Goal: Information Seeking & Learning: Find specific fact

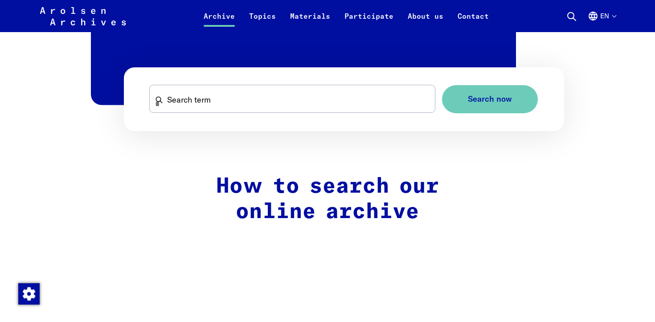
scroll to position [617, 0]
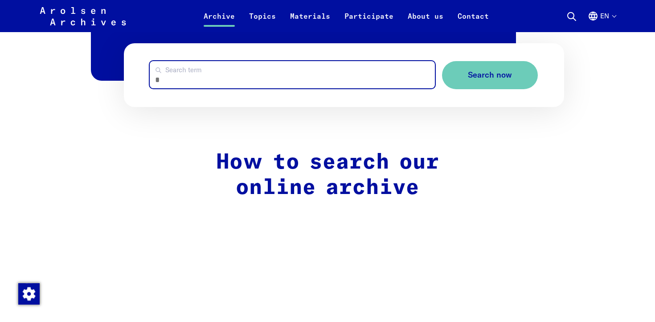
click at [222, 73] on input "Search term" at bounding box center [292, 74] width 285 height 27
type input "*********"
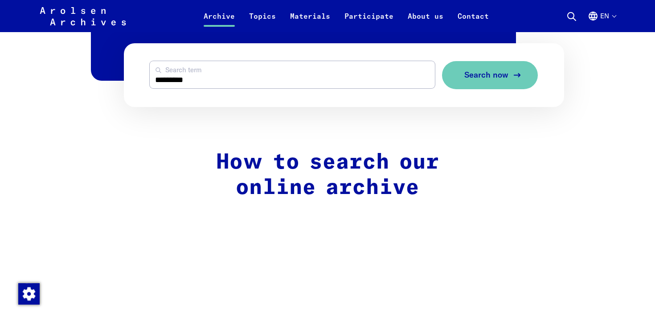
click at [491, 75] on span "Search now" at bounding box center [487, 74] width 44 height 9
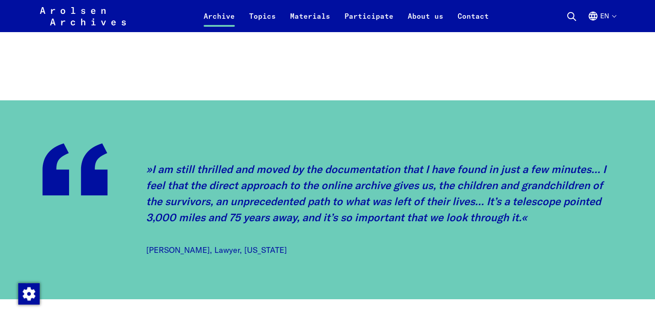
scroll to position [922, 0]
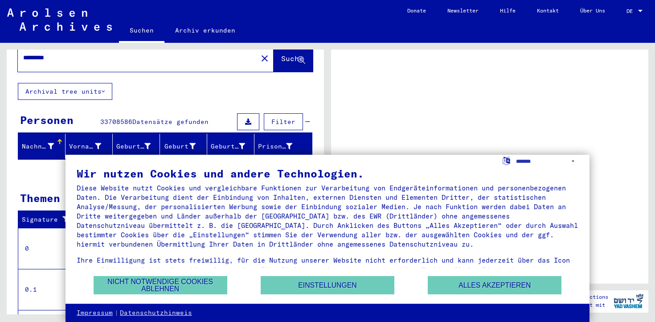
scroll to position [35, 0]
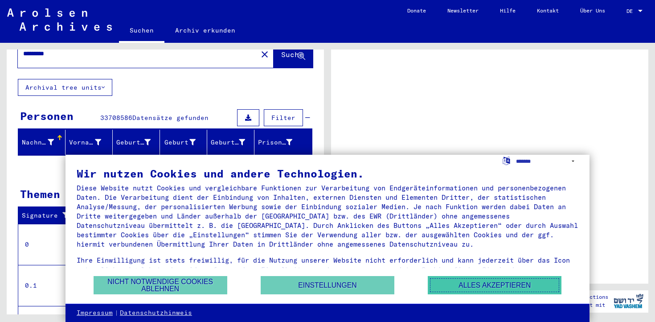
click at [503, 286] on button "Alles akzeptieren" at bounding box center [495, 285] width 134 height 18
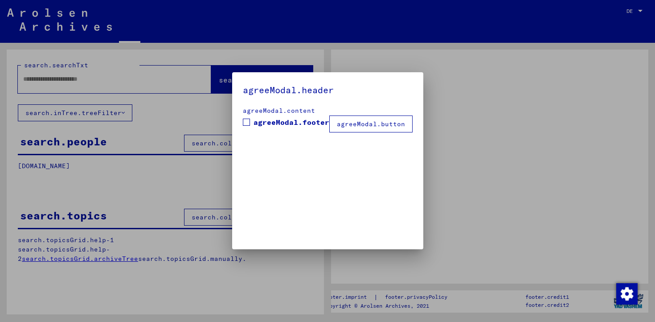
type input "*********"
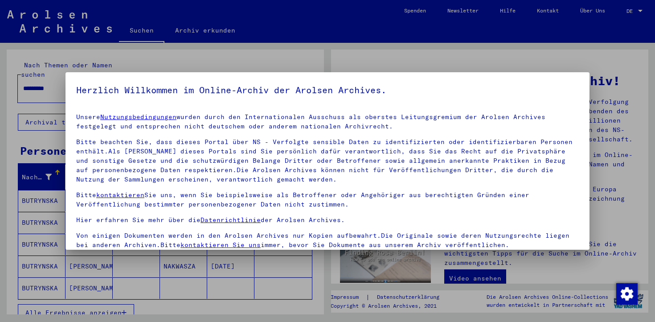
scroll to position [4, 0]
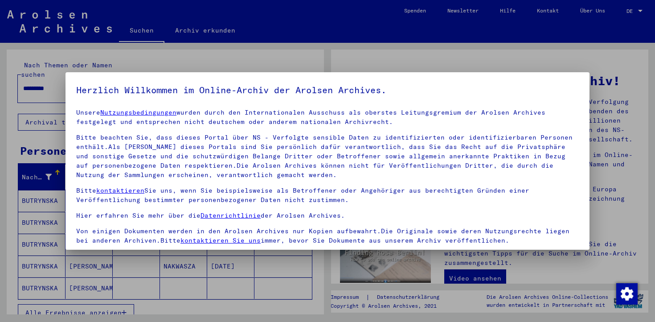
click at [251, 300] on div at bounding box center [327, 161] width 655 height 322
click at [251, 276] on div at bounding box center [327, 161] width 655 height 322
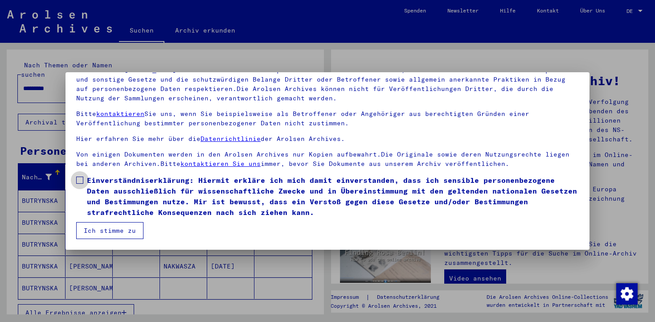
click at [78, 179] on span at bounding box center [79, 180] width 7 height 7
click at [126, 234] on button "Ich stimme zu" at bounding box center [109, 230] width 67 height 17
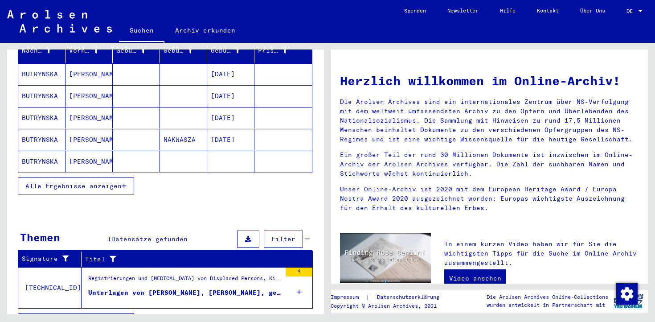
scroll to position [137, 0]
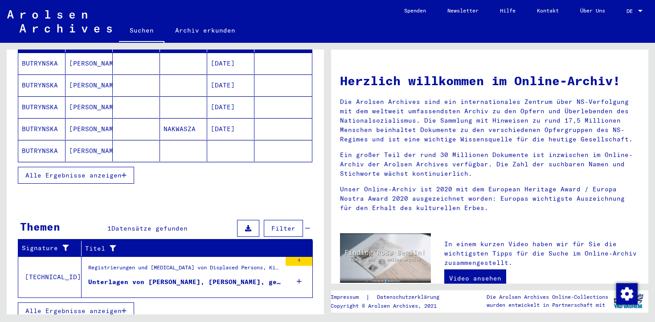
click at [88, 171] on span "Alle Ergebnisse anzeigen" at bounding box center [73, 175] width 96 height 8
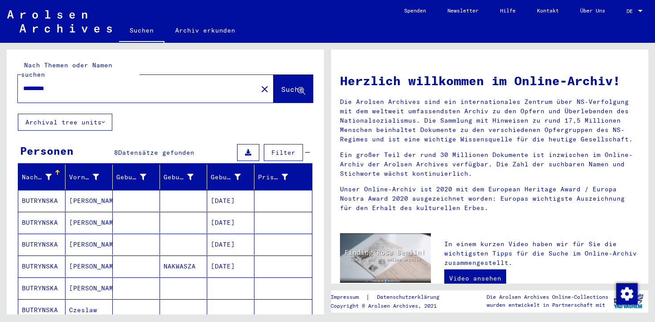
scroll to position [48, 0]
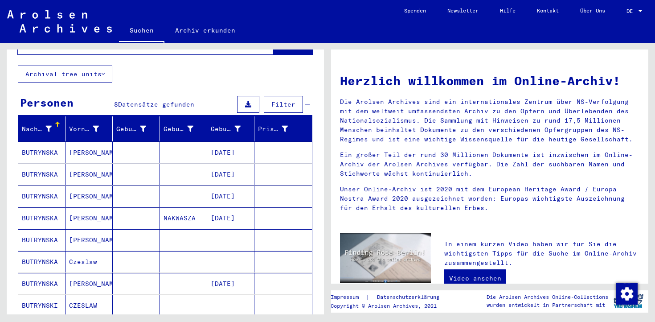
click at [49, 189] on mat-cell "BUTRYNSKA" at bounding box center [41, 195] width 47 height 21
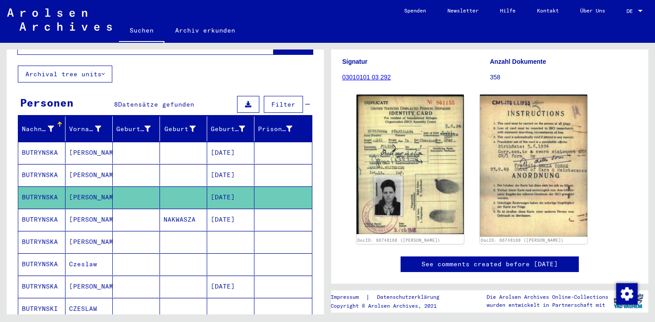
scroll to position [121, 0]
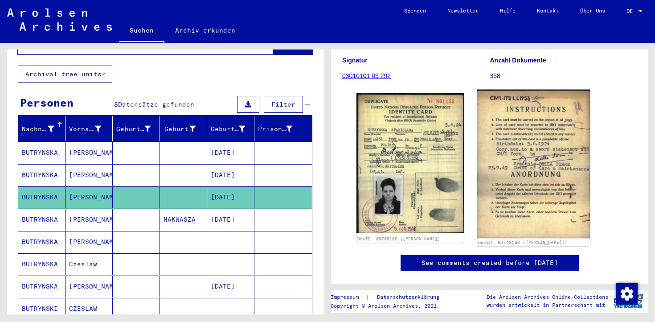
click at [528, 136] on img at bounding box center [533, 164] width 113 height 149
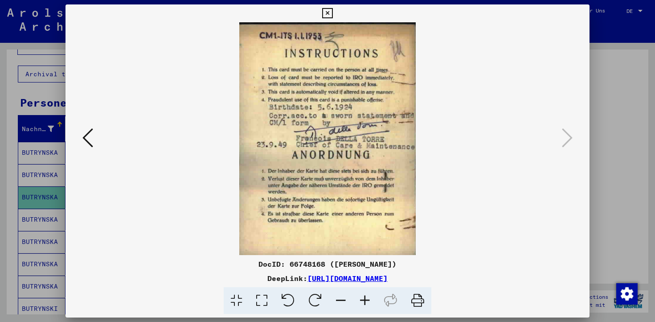
click at [608, 69] on div at bounding box center [327, 161] width 655 height 322
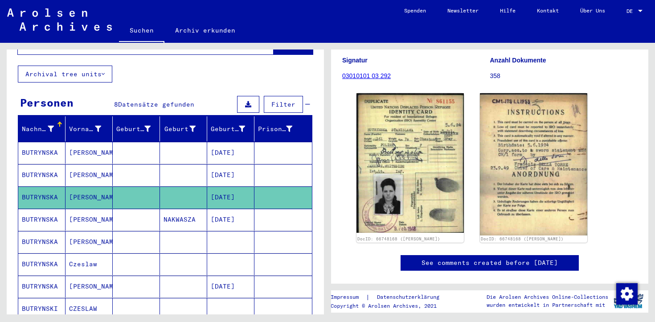
click at [97, 164] on mat-cell "Stanislawa" at bounding box center [89, 175] width 47 height 22
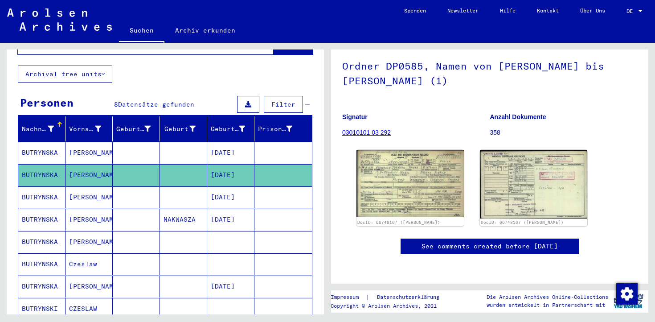
scroll to position [162, 0]
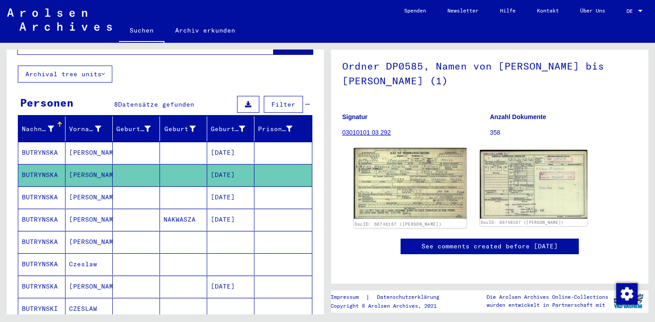
click at [393, 148] on img at bounding box center [410, 183] width 113 height 71
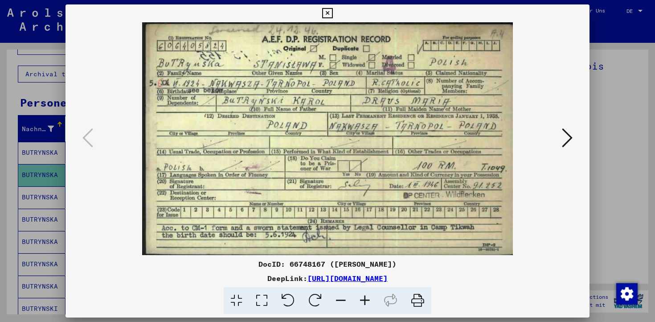
click at [613, 40] on div at bounding box center [327, 161] width 655 height 322
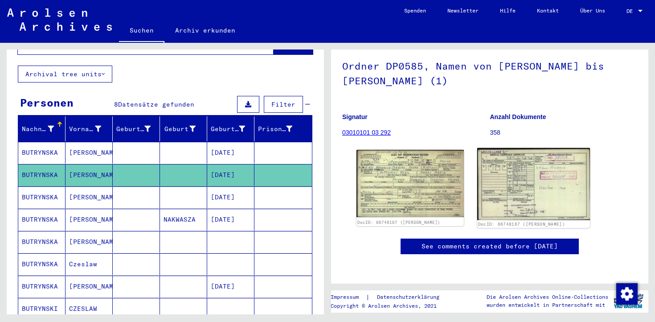
click at [530, 148] on img at bounding box center [533, 184] width 113 height 72
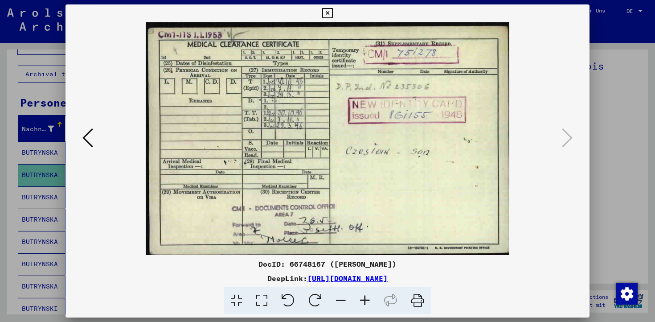
click at [607, 62] on div at bounding box center [327, 161] width 655 height 322
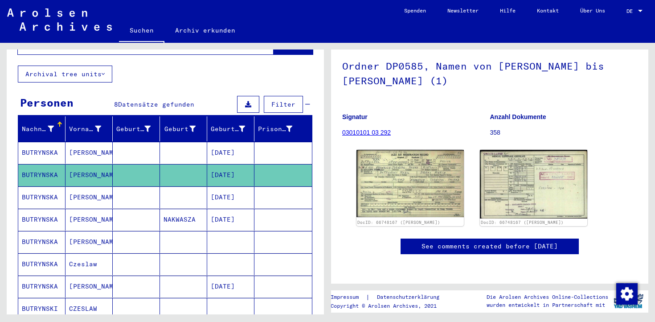
click at [175, 146] on mat-cell at bounding box center [183, 153] width 47 height 22
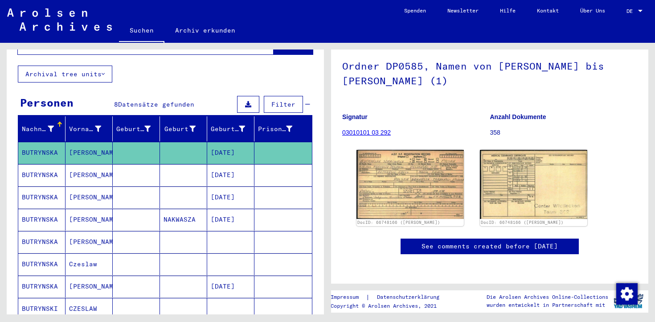
scroll to position [88, 0]
click at [159, 189] on mat-cell at bounding box center [136, 197] width 47 height 22
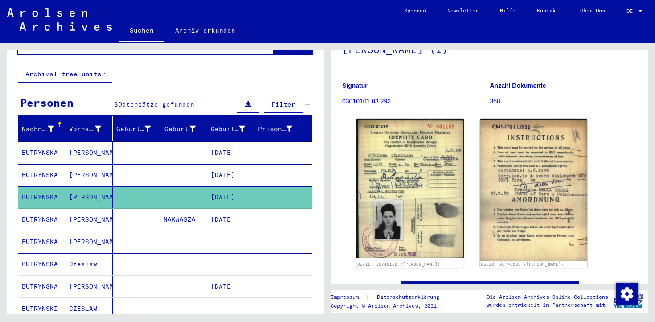
scroll to position [103, 0]
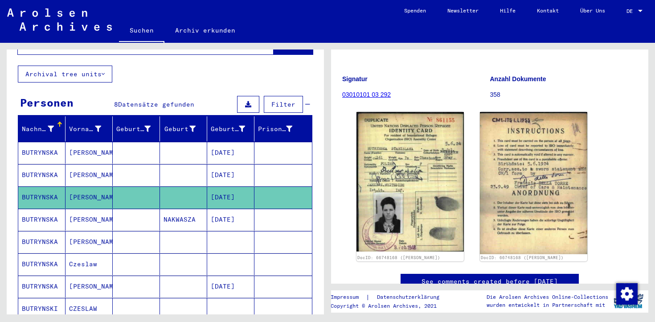
click at [161, 214] on mat-cell "NAKWASZA" at bounding box center [183, 220] width 47 height 22
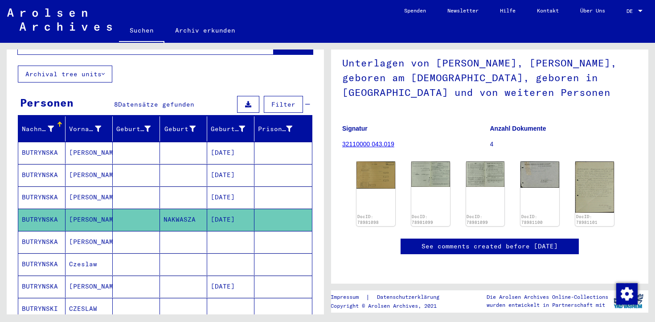
scroll to position [110, 0]
click at [370, 160] on img at bounding box center [376, 174] width 41 height 29
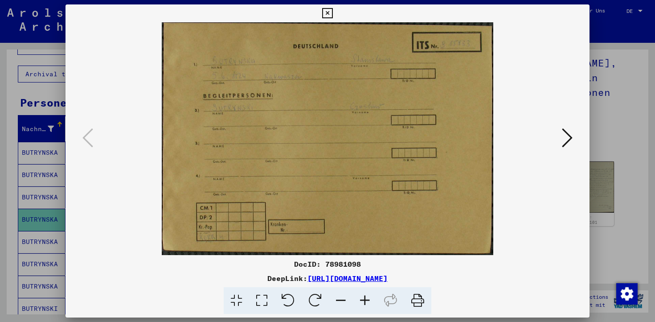
click at [560, 140] on button at bounding box center [568, 138] width 16 height 25
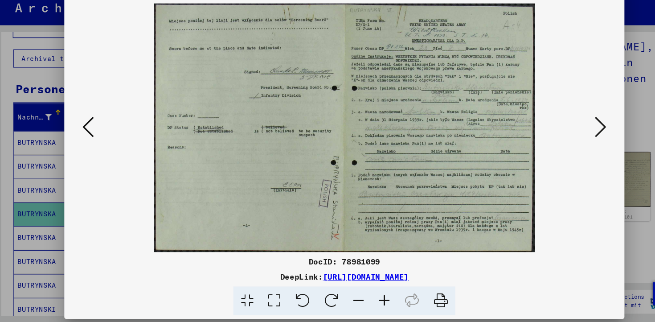
click at [562, 142] on icon at bounding box center [567, 137] width 11 height 21
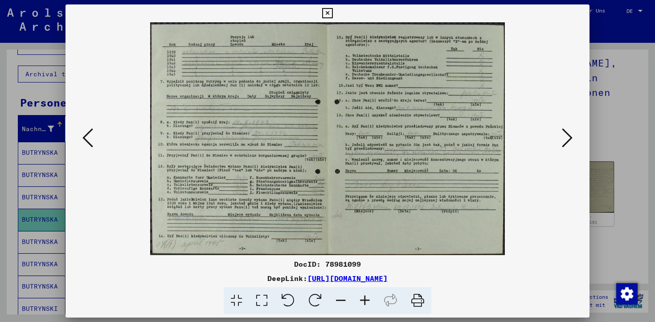
click at [574, 143] on button at bounding box center [568, 138] width 16 height 25
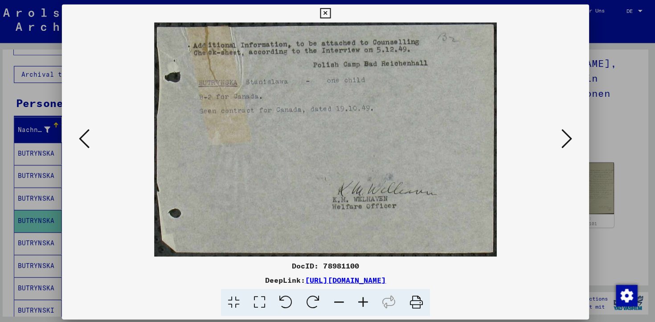
scroll to position [0, 0]
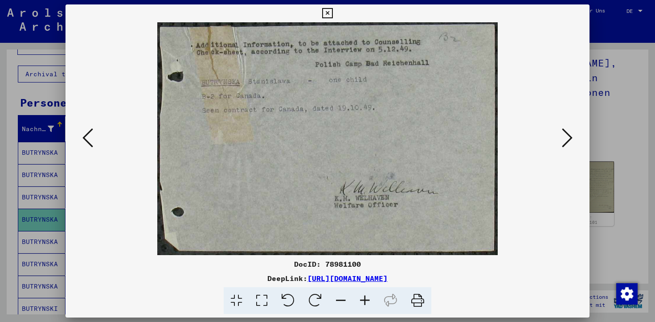
click at [562, 137] on icon at bounding box center [567, 137] width 11 height 21
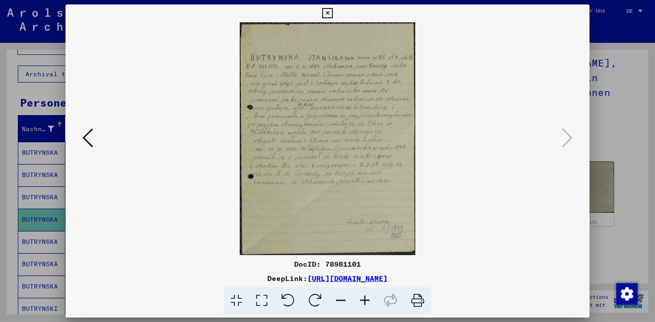
click at [605, 62] on div at bounding box center [327, 161] width 655 height 322
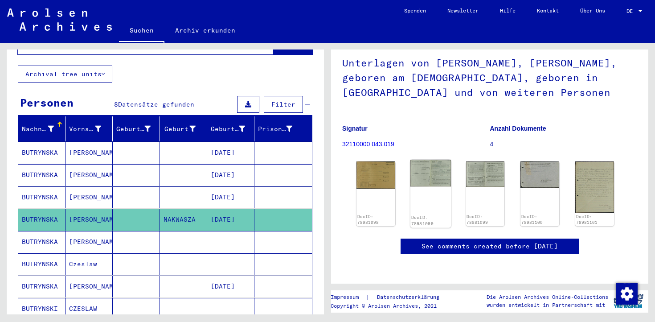
scroll to position [142, 0]
click at [160, 235] on mat-cell at bounding box center [136, 242] width 47 height 22
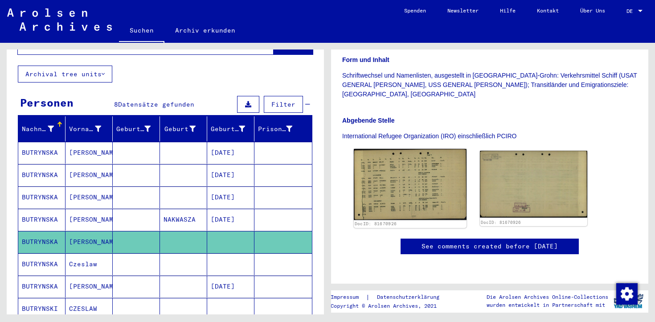
scroll to position [257, 0]
click at [406, 149] on img at bounding box center [410, 184] width 113 height 71
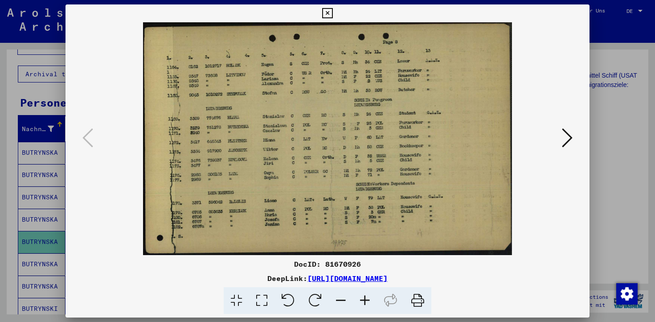
click at [603, 117] on div at bounding box center [327, 161] width 655 height 322
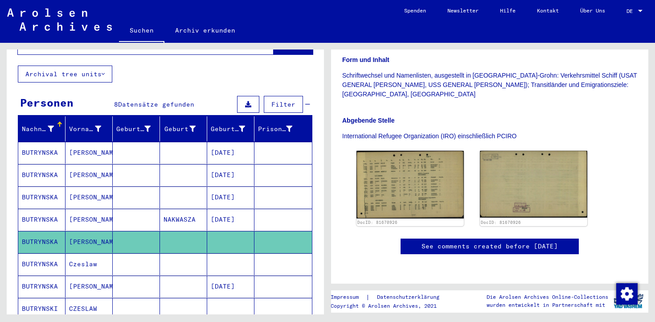
click at [170, 254] on mat-cell at bounding box center [183, 264] width 47 height 22
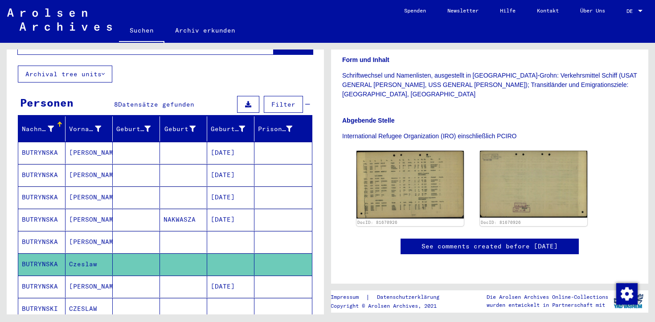
click at [159, 255] on mat-cell at bounding box center [136, 264] width 47 height 22
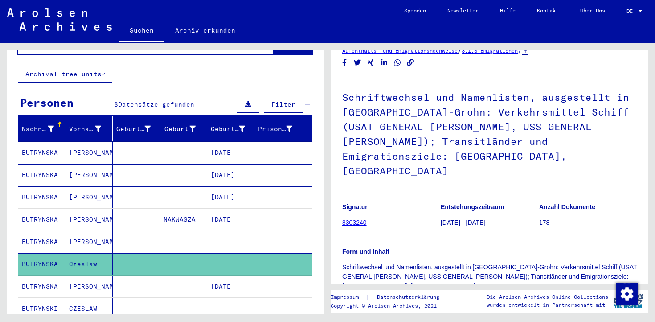
scroll to position [0, 0]
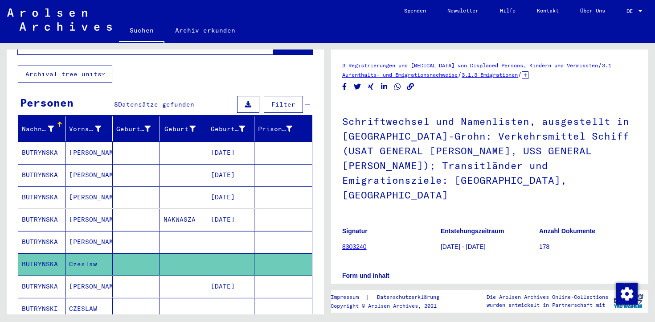
click at [104, 231] on mat-cell "Stanislawa" at bounding box center [89, 242] width 47 height 22
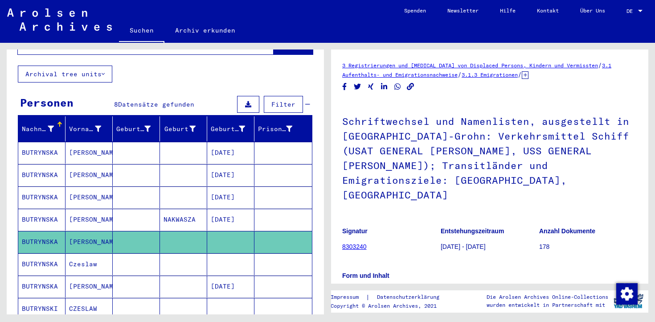
click at [61, 231] on mat-cell "BUTRYNSKA" at bounding box center [41, 242] width 47 height 22
click at [50, 234] on mat-cell "BUTRYNSKA" at bounding box center [41, 242] width 47 height 22
click at [85, 234] on mat-cell "Stanislawa" at bounding box center [89, 242] width 47 height 22
click at [167, 231] on mat-cell at bounding box center [183, 242] width 47 height 22
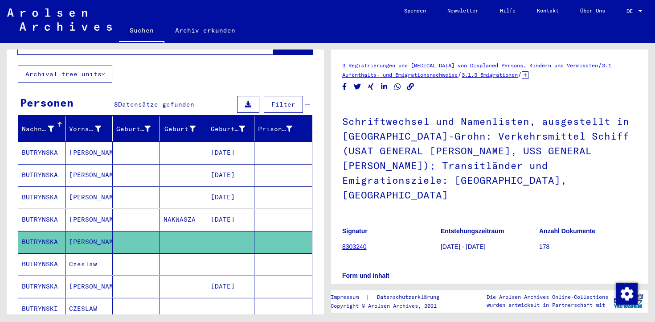
click at [168, 231] on mat-cell at bounding box center [183, 242] width 47 height 22
click at [133, 214] on mat-cell at bounding box center [136, 220] width 47 height 22
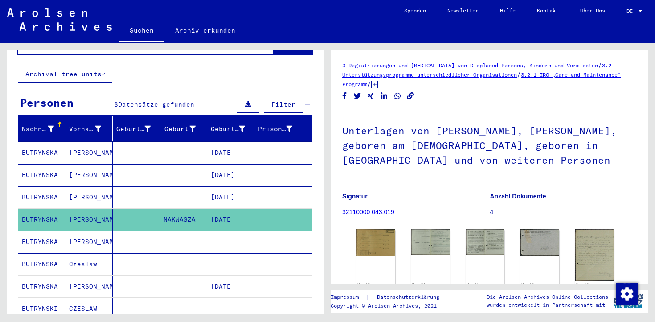
click at [131, 231] on mat-cell at bounding box center [136, 242] width 47 height 22
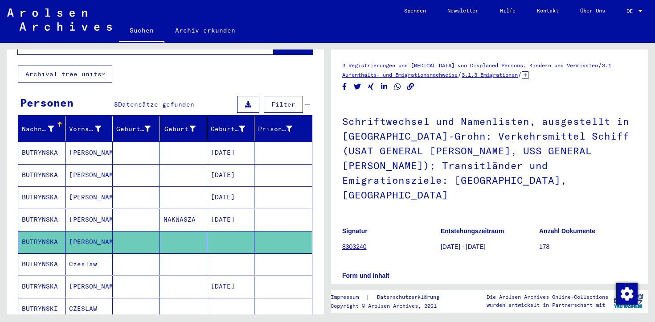
click at [141, 257] on mat-cell at bounding box center [136, 264] width 47 height 22
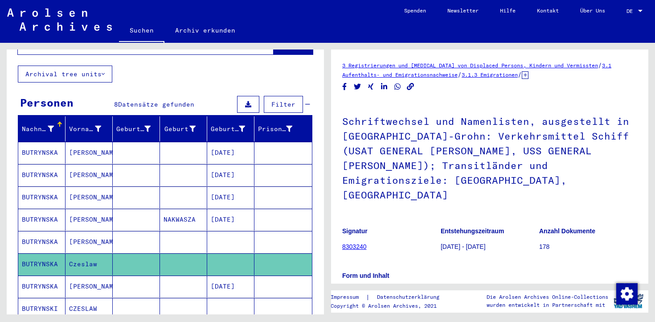
click at [138, 276] on mat-cell at bounding box center [136, 287] width 47 height 22
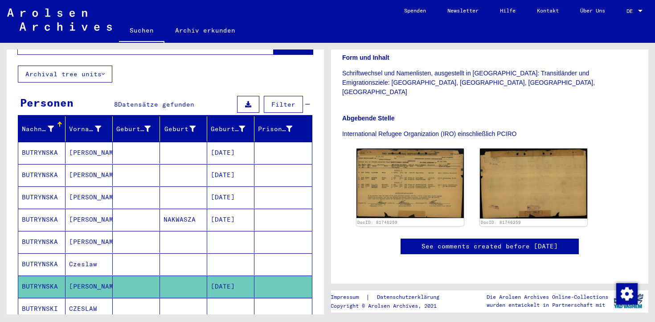
scroll to position [222, 0]
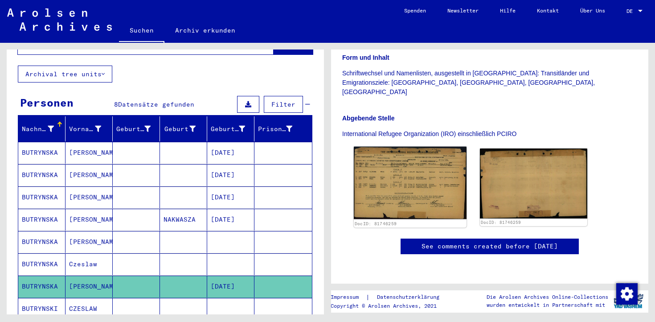
click at [394, 147] on img at bounding box center [410, 183] width 113 height 73
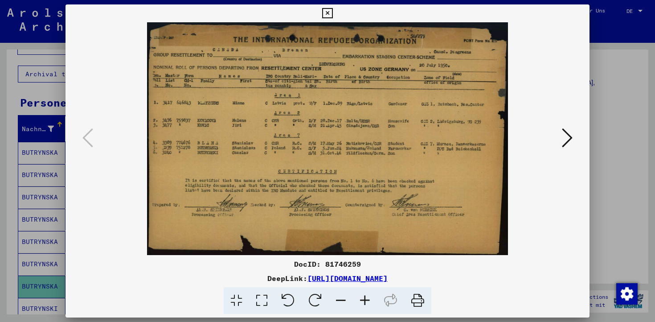
click at [563, 144] on icon at bounding box center [567, 137] width 11 height 21
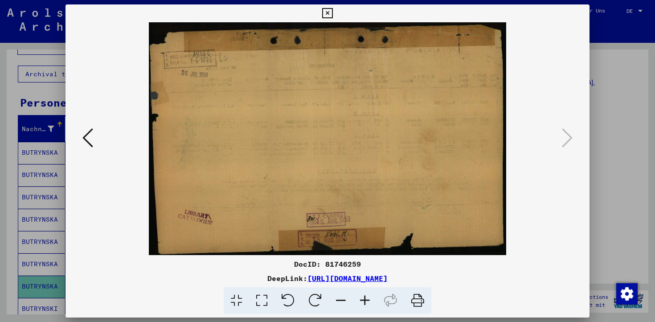
click at [630, 131] on div at bounding box center [327, 161] width 655 height 322
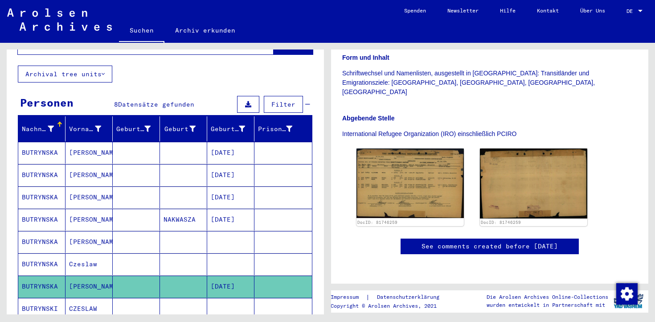
click at [133, 304] on mat-cell at bounding box center [136, 309] width 47 height 22
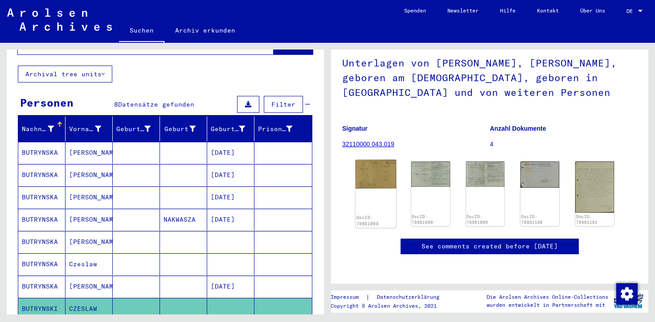
click at [367, 160] on img at bounding box center [376, 174] width 41 height 29
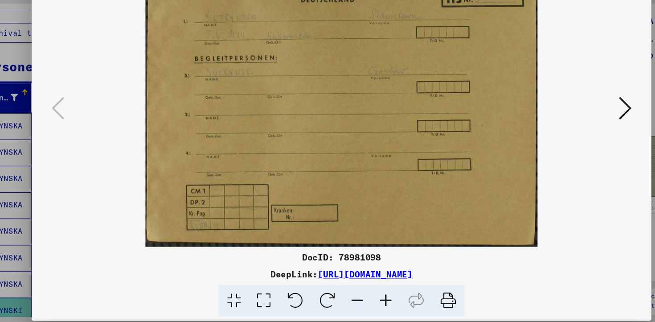
click at [563, 136] on icon at bounding box center [567, 137] width 11 height 21
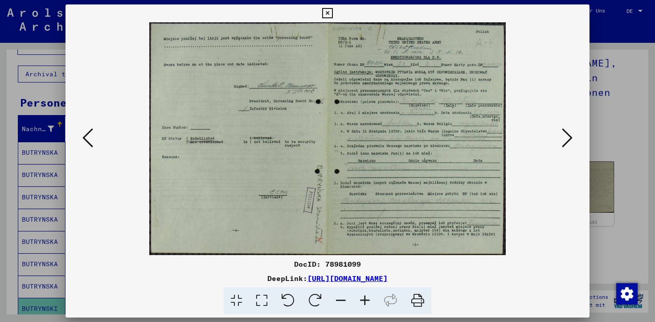
click at [567, 140] on icon at bounding box center [567, 137] width 11 height 21
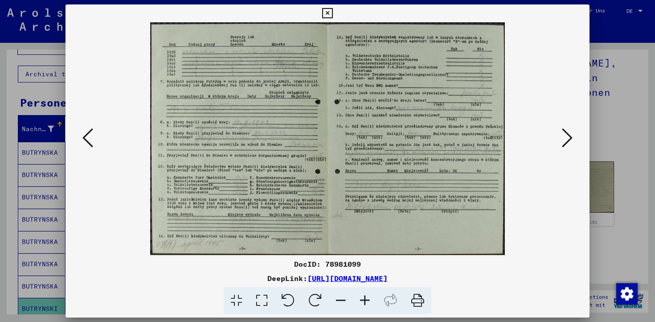
click at [567, 140] on icon at bounding box center [567, 137] width 11 height 21
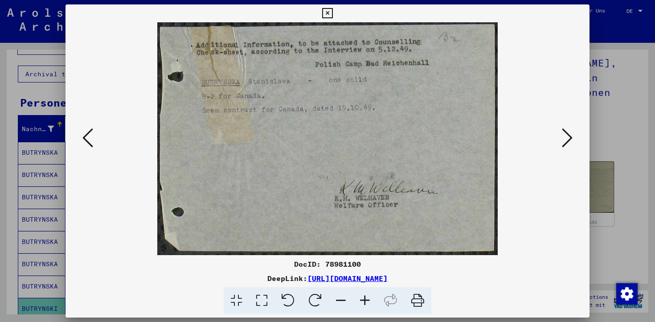
click at [567, 140] on icon at bounding box center [567, 137] width 11 height 21
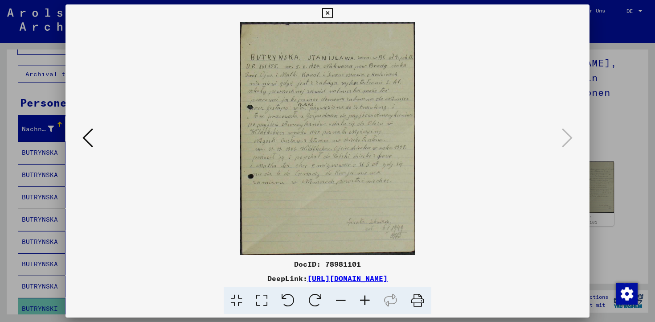
click at [603, 117] on div at bounding box center [327, 161] width 655 height 322
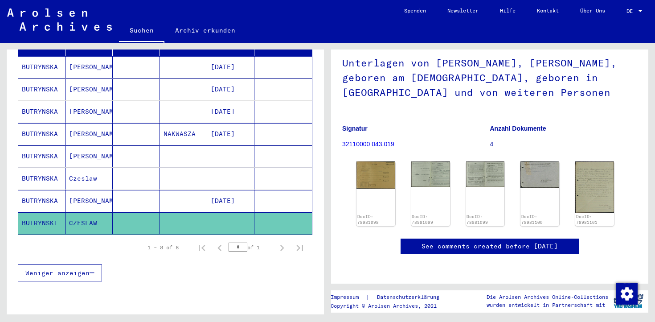
scroll to position [135, 0]
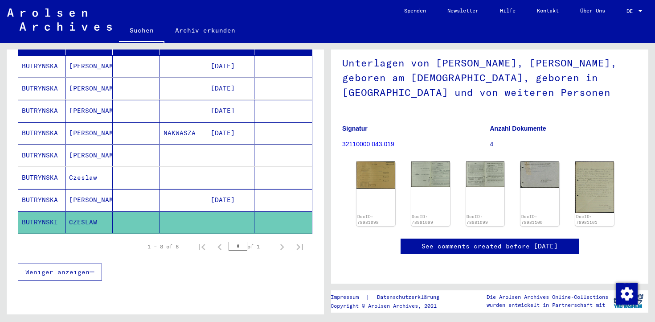
click at [141, 193] on mat-cell at bounding box center [136, 200] width 47 height 22
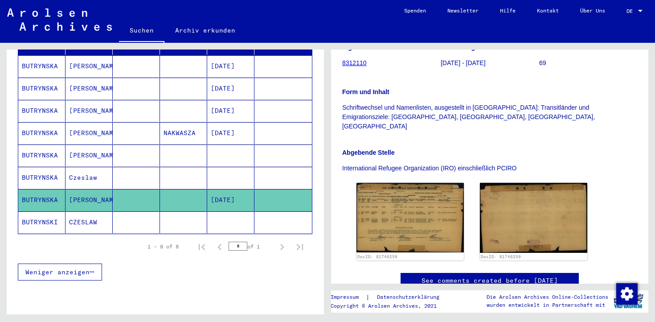
scroll to position [230, 0]
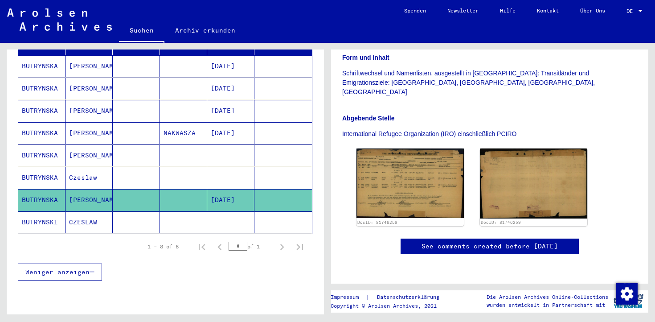
click at [136, 214] on mat-cell at bounding box center [136, 222] width 47 height 22
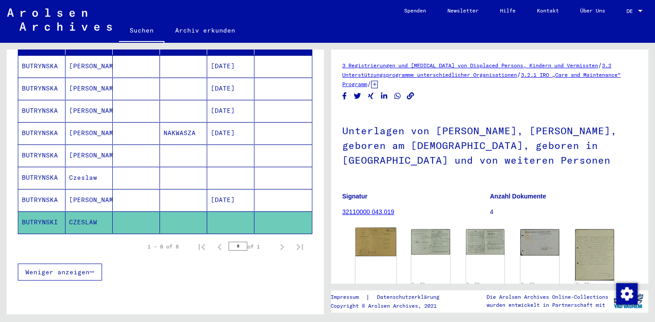
click at [387, 245] on img at bounding box center [376, 242] width 41 height 29
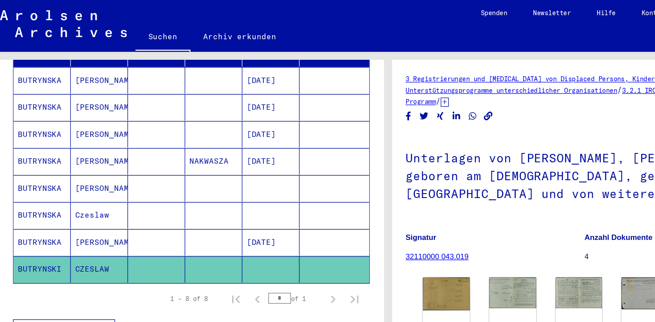
click at [137, 125] on mat-cell at bounding box center [136, 133] width 47 height 22
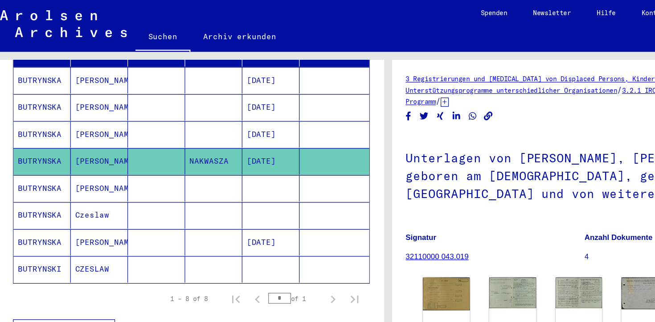
click at [121, 102] on mat-cell at bounding box center [136, 111] width 47 height 22
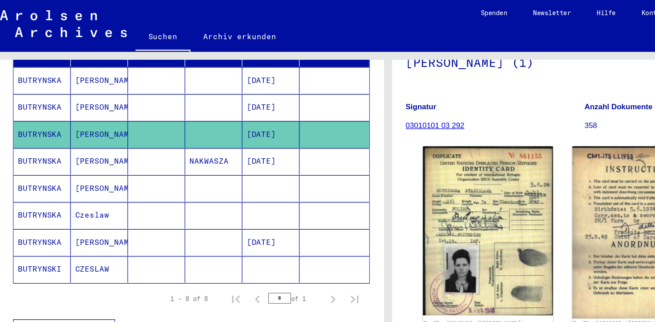
scroll to position [95, 0]
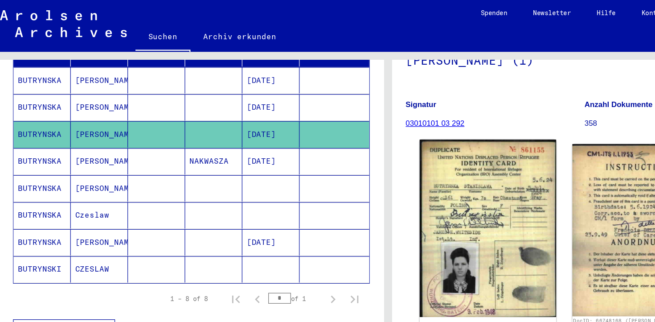
click at [407, 175] on img at bounding box center [410, 188] width 113 height 147
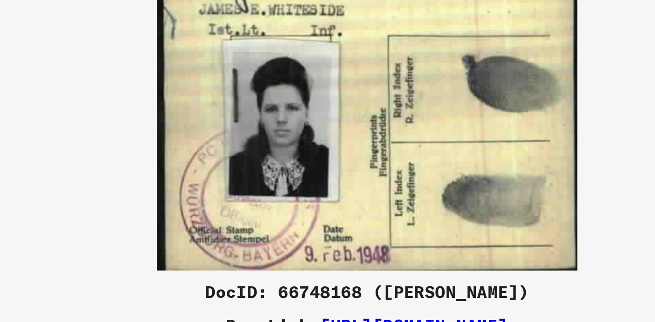
scroll to position [0, 0]
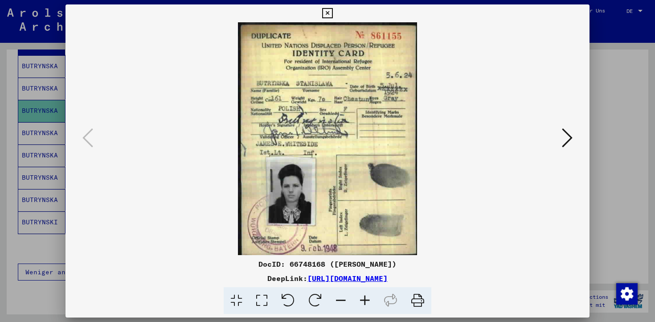
click at [617, 37] on div at bounding box center [327, 161] width 655 height 322
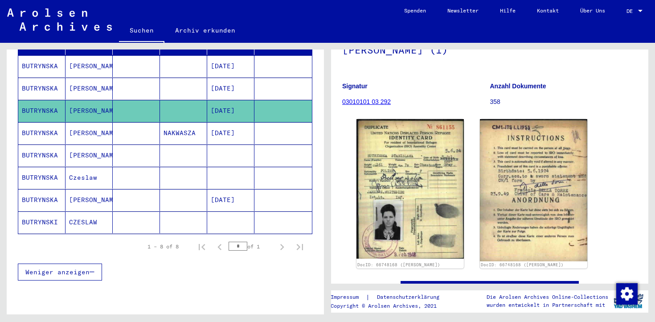
click at [152, 192] on mat-cell at bounding box center [136, 200] width 47 height 22
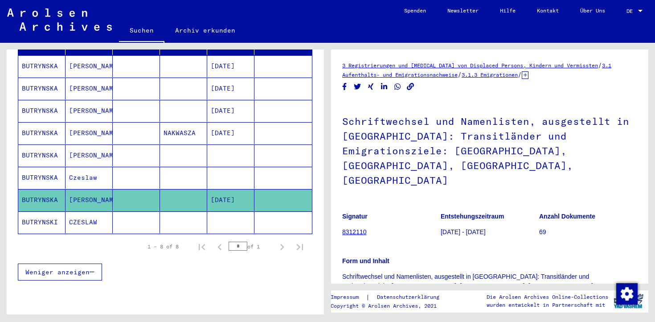
click at [156, 167] on mat-cell at bounding box center [136, 178] width 47 height 22
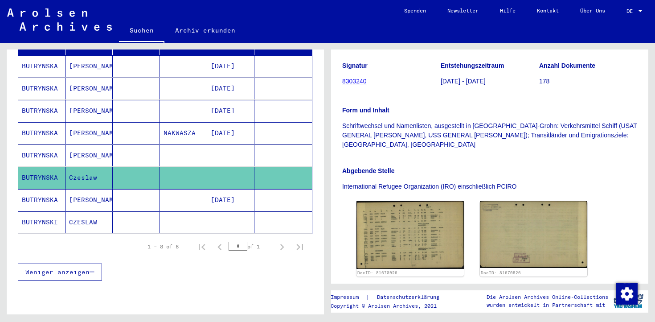
scroll to position [169, 0]
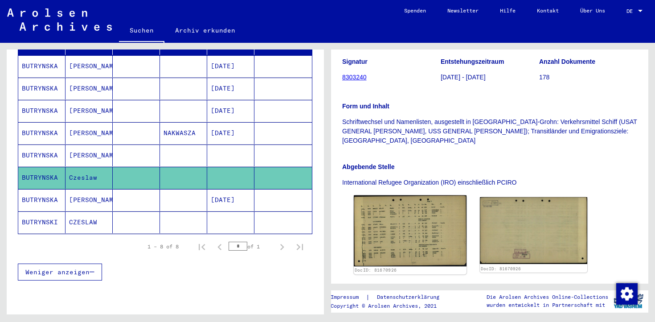
click at [430, 195] on img at bounding box center [410, 230] width 113 height 71
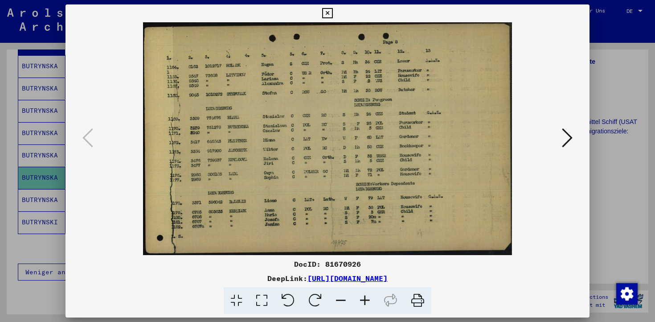
click at [571, 139] on icon at bounding box center [567, 137] width 11 height 21
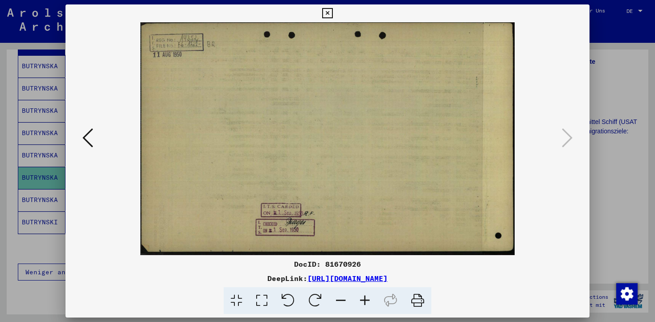
click at [608, 123] on div at bounding box center [327, 161] width 655 height 322
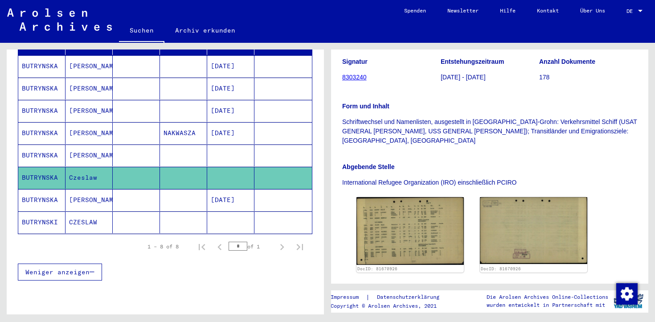
click at [120, 196] on mat-cell at bounding box center [136, 200] width 47 height 22
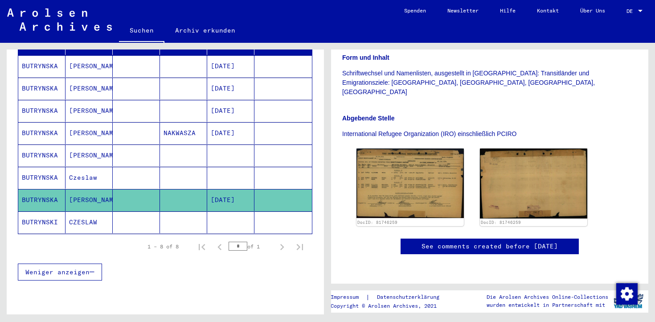
scroll to position [218, 0]
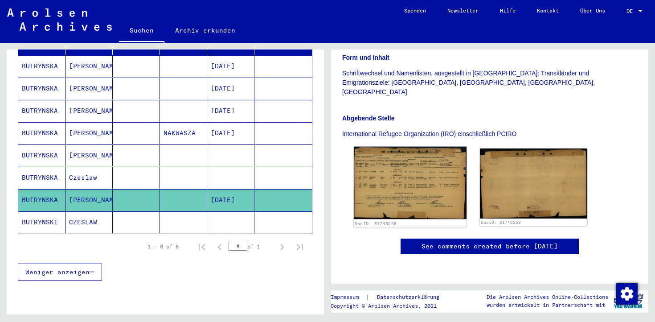
click at [417, 147] on img at bounding box center [410, 183] width 113 height 73
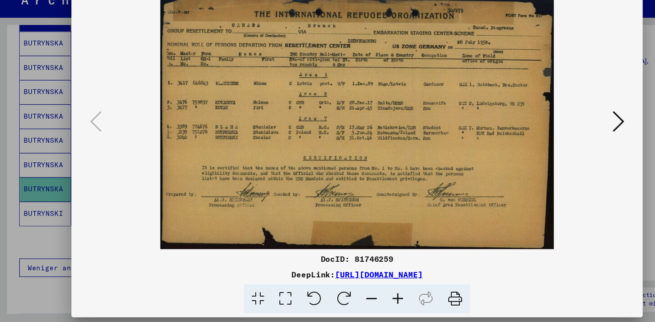
scroll to position [0, 0]
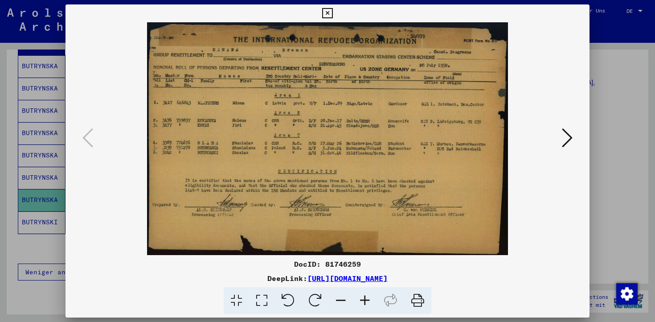
click at [572, 122] on div at bounding box center [328, 138] width 524 height 233
click at [562, 137] on icon at bounding box center [567, 137] width 11 height 21
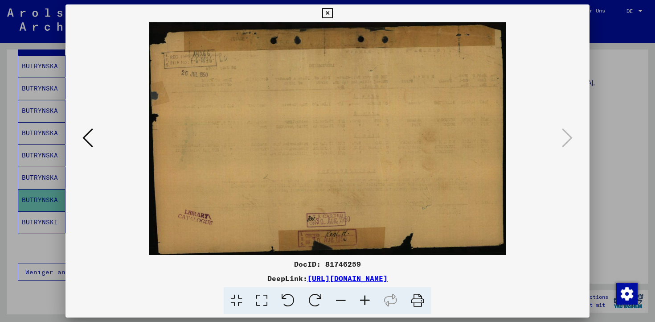
click at [86, 134] on icon at bounding box center [87, 137] width 11 height 21
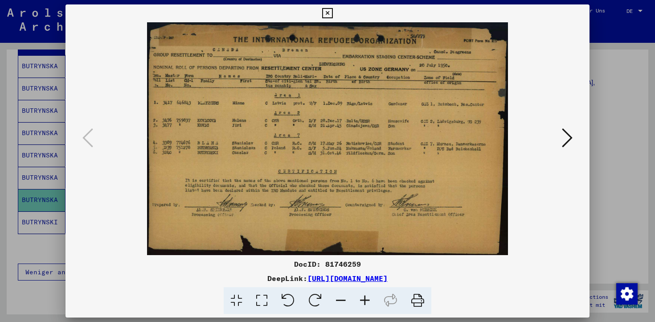
click at [560, 141] on button at bounding box center [568, 138] width 16 height 25
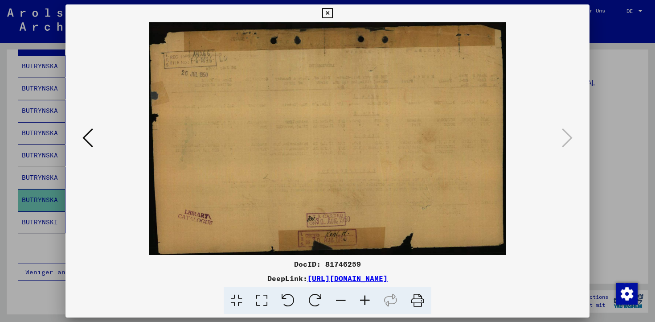
click at [608, 54] on div at bounding box center [327, 161] width 655 height 322
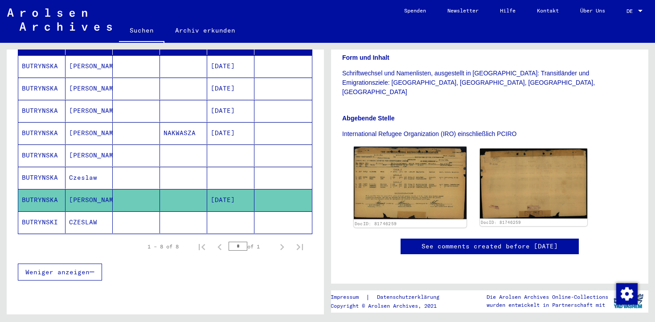
click at [428, 147] on img at bounding box center [410, 183] width 113 height 73
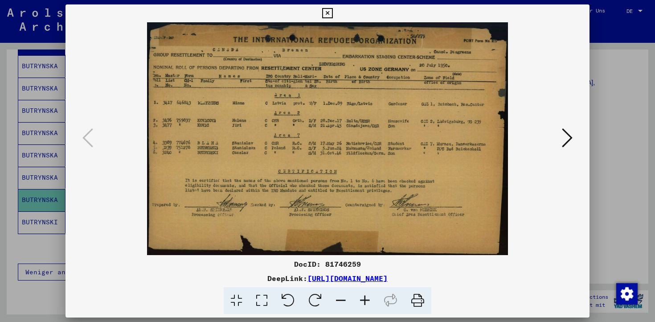
click at [568, 136] on icon at bounding box center [567, 137] width 11 height 21
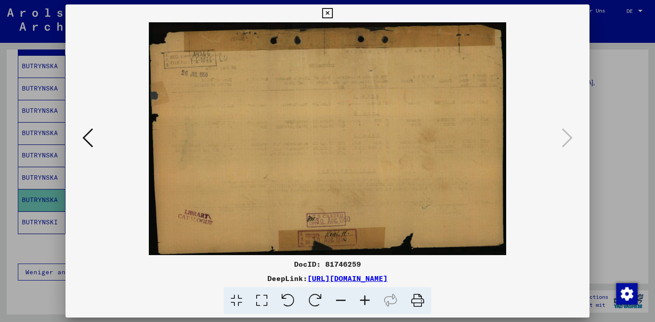
click at [91, 132] on icon at bounding box center [87, 137] width 11 height 21
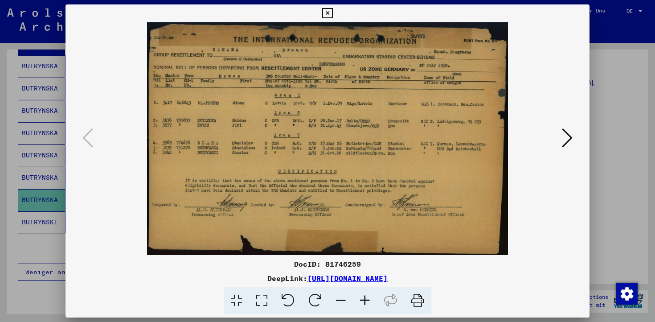
click at [600, 55] on div at bounding box center [327, 161] width 655 height 322
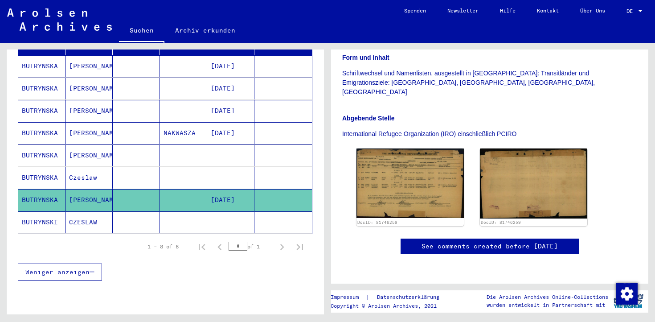
click at [161, 211] on mat-cell at bounding box center [183, 222] width 47 height 22
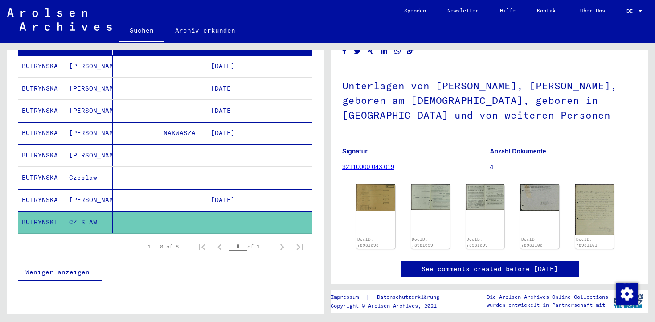
scroll to position [45, 0]
click at [379, 195] on img at bounding box center [376, 196] width 41 height 29
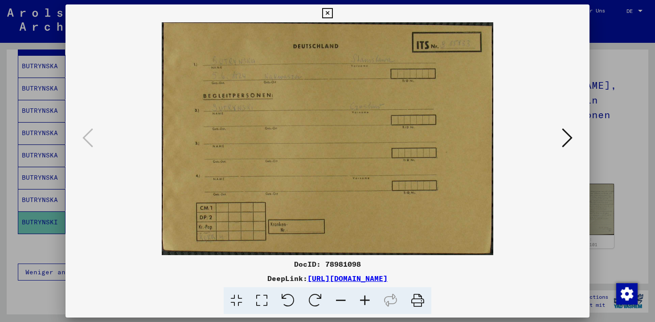
click at [566, 136] on icon at bounding box center [567, 137] width 11 height 21
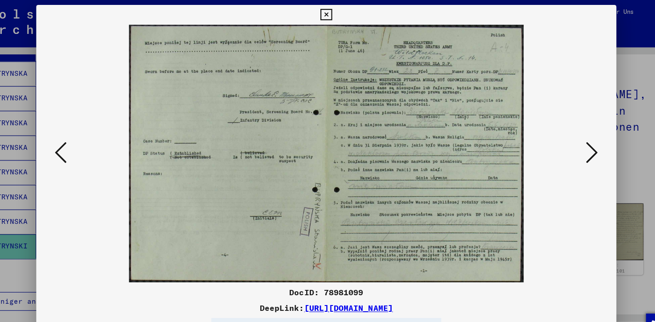
click at [565, 132] on icon at bounding box center [567, 137] width 11 height 21
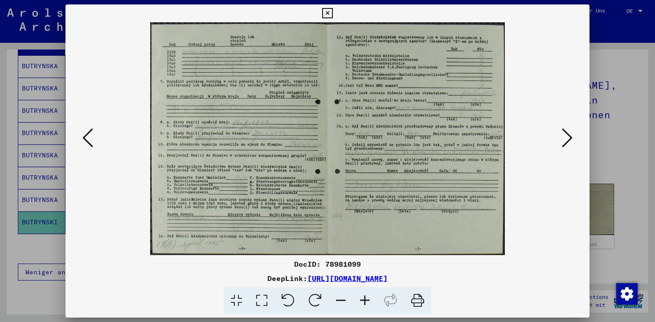
click at [565, 138] on icon at bounding box center [567, 137] width 11 height 21
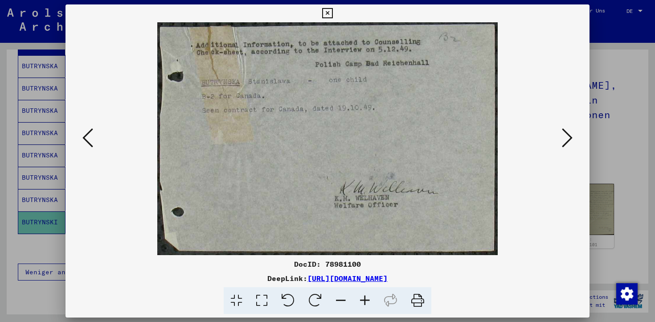
click at [560, 146] on button at bounding box center [568, 138] width 16 height 25
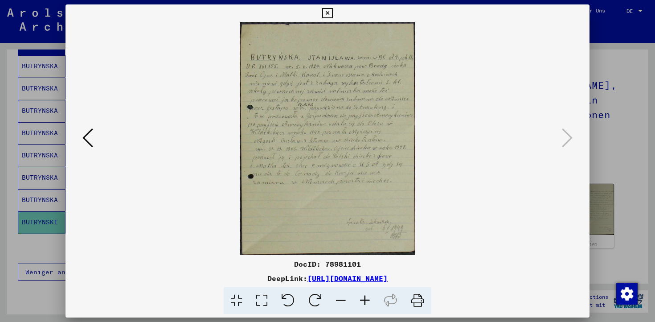
click at [83, 141] on icon at bounding box center [87, 137] width 11 height 21
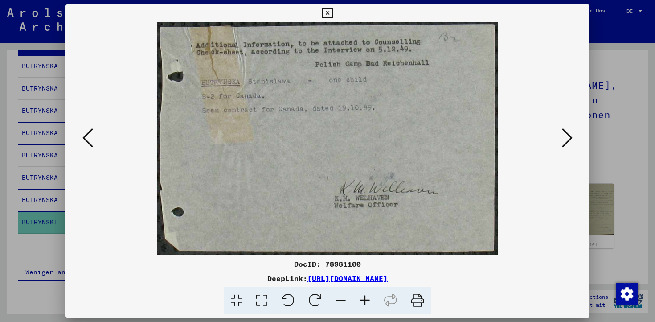
click at [88, 151] on button at bounding box center [88, 138] width 16 height 25
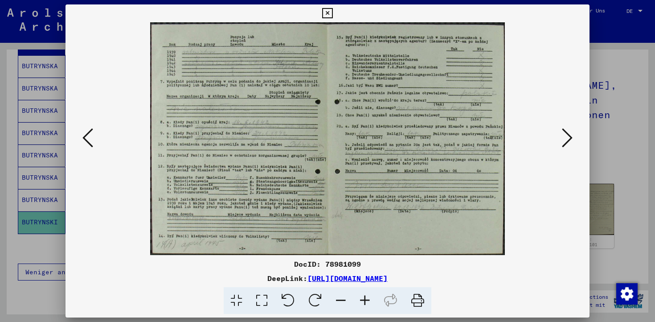
click at [90, 138] on icon at bounding box center [87, 137] width 11 height 21
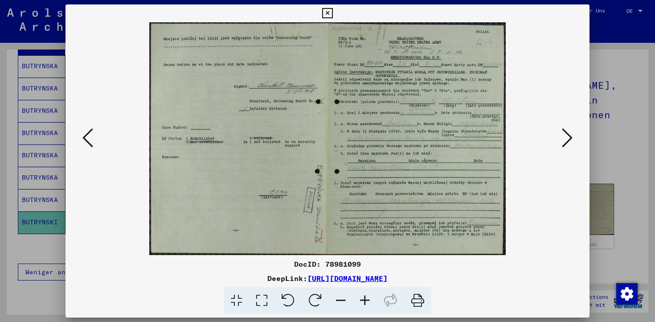
click at [619, 54] on div at bounding box center [327, 161] width 655 height 322
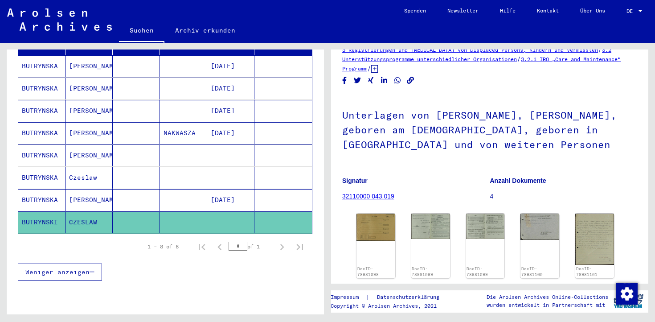
scroll to position [0, 0]
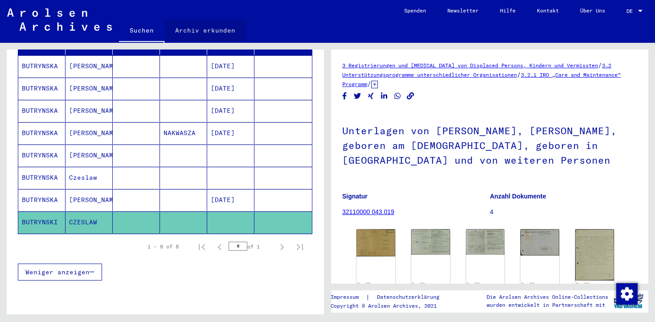
click at [209, 30] on link "Archiv erkunden" at bounding box center [206, 30] width 82 height 21
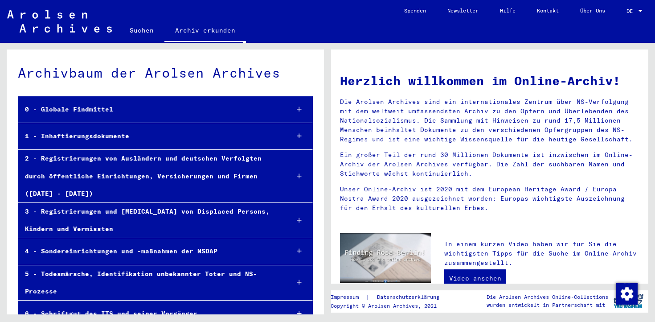
scroll to position [43, 0]
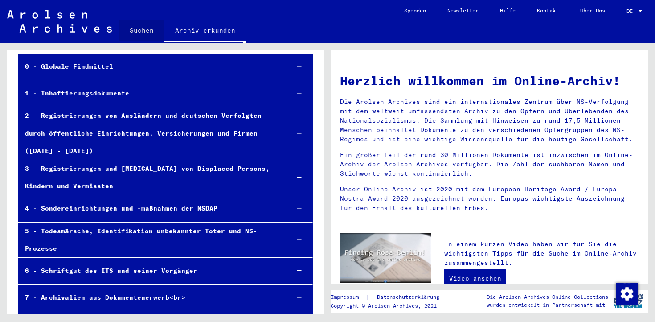
click at [144, 37] on link "Suchen" at bounding box center [141, 30] width 45 height 21
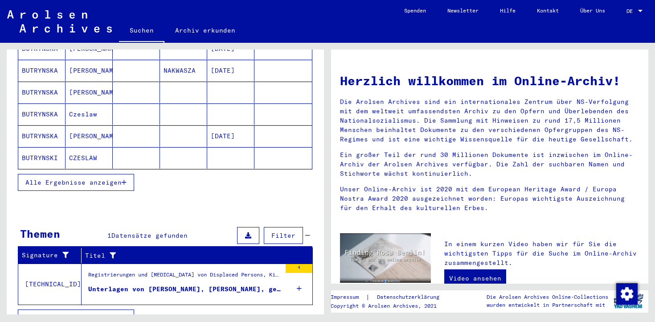
scroll to position [203, 0]
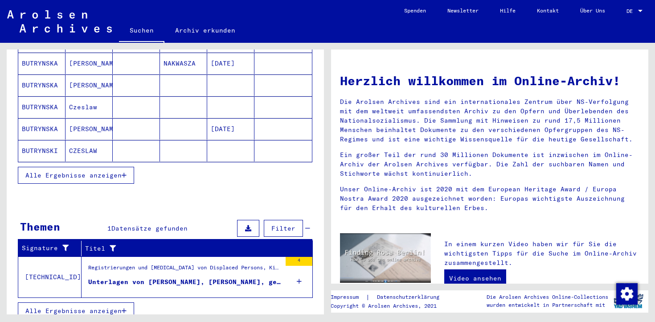
click at [186, 277] on div "Unterlagen von BUTRYNSKA, STANISLAWA, geboren am 05.06.1924, geboren in NAKWASZ…" at bounding box center [184, 281] width 193 height 9
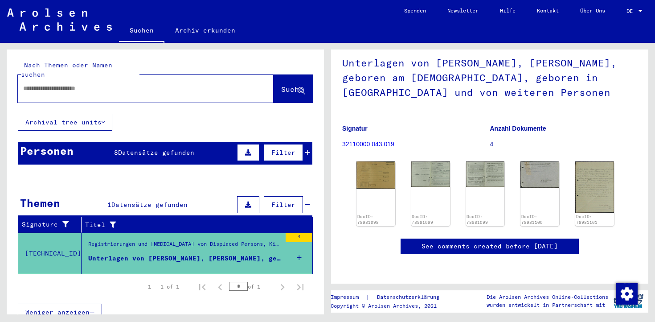
scroll to position [2, 0]
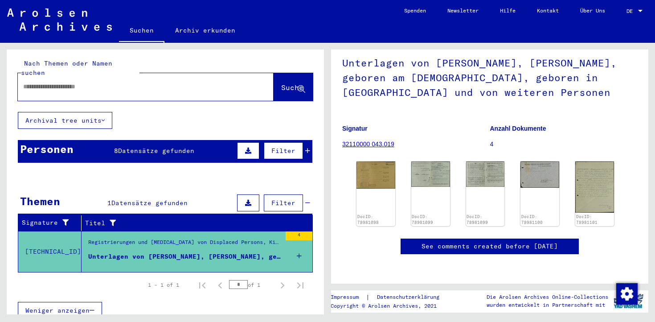
click at [144, 146] on div "Personen 8 Datensätze gefunden Filter" at bounding box center [165, 151] width 295 height 23
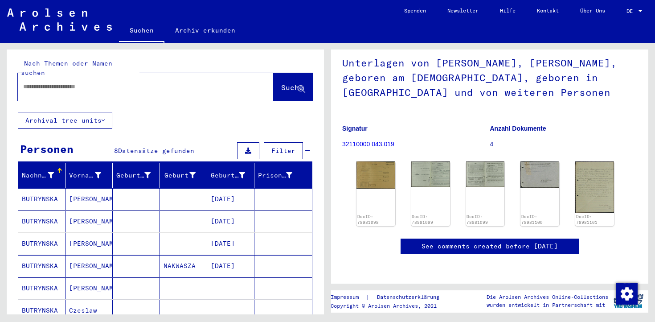
scroll to position [78, 0]
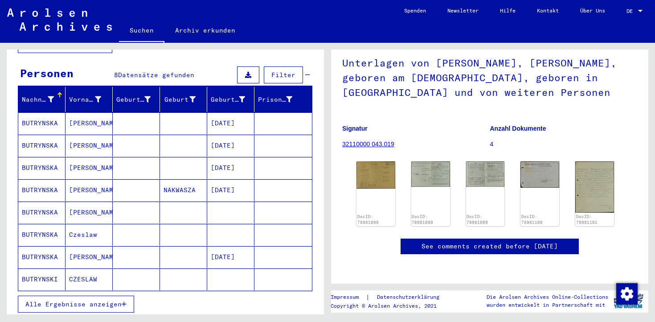
click at [165, 112] on mat-cell at bounding box center [183, 123] width 47 height 22
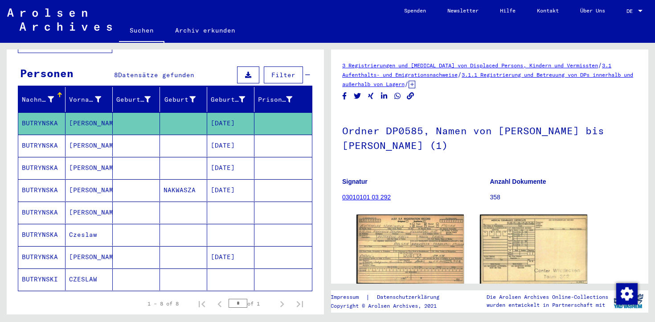
click at [157, 135] on mat-cell at bounding box center [136, 146] width 47 height 22
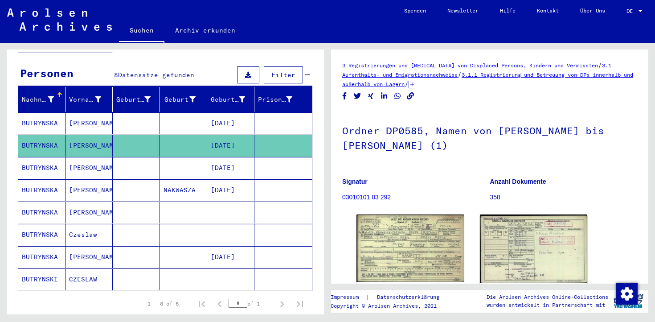
click at [164, 117] on mat-cell at bounding box center [183, 123] width 47 height 22
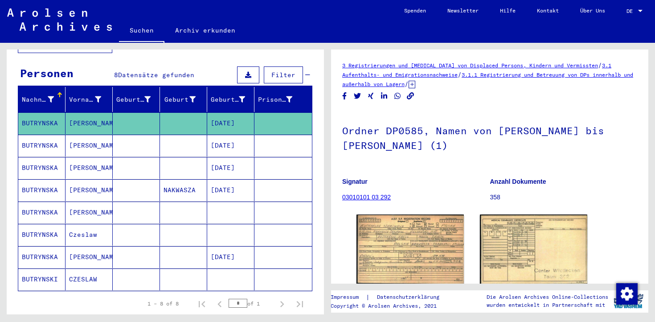
click at [161, 135] on mat-cell at bounding box center [183, 146] width 47 height 22
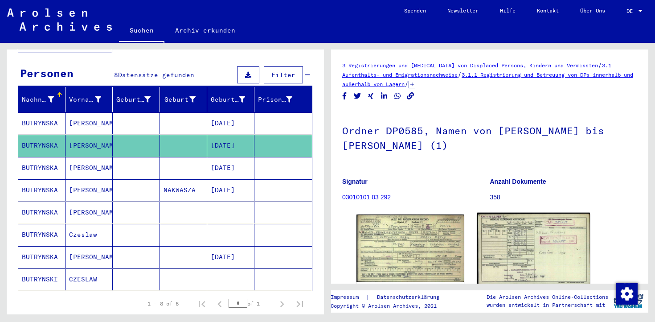
click at [520, 245] on img at bounding box center [533, 249] width 113 height 72
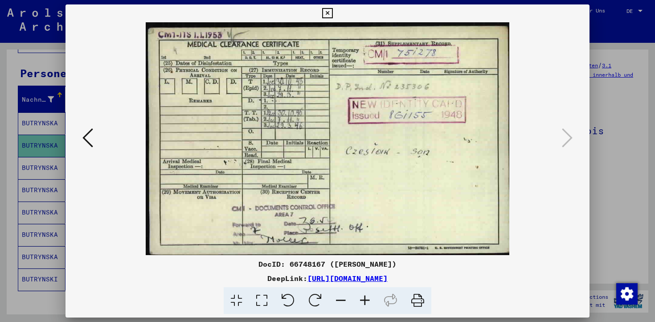
click at [91, 136] on icon at bounding box center [87, 137] width 11 height 21
